Goal: Information Seeking & Learning: Find specific fact

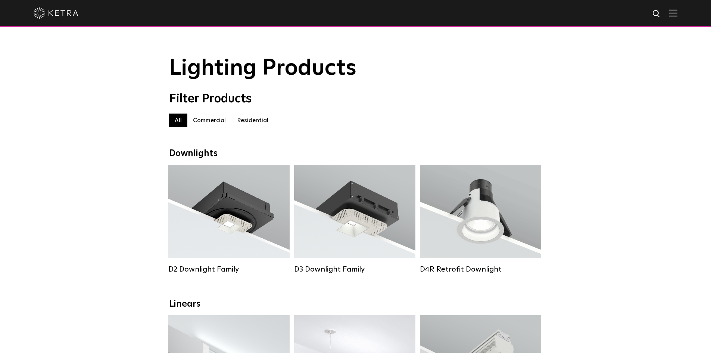
click at [661, 13] on img at bounding box center [656, 13] width 9 height 9
type input "rania"
click at [633, 8] on button "Search" at bounding box center [638, 13] width 11 height 11
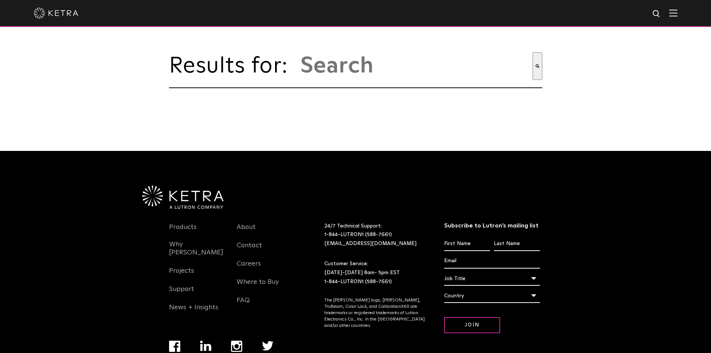
type input "rania"
